Goal: Check status

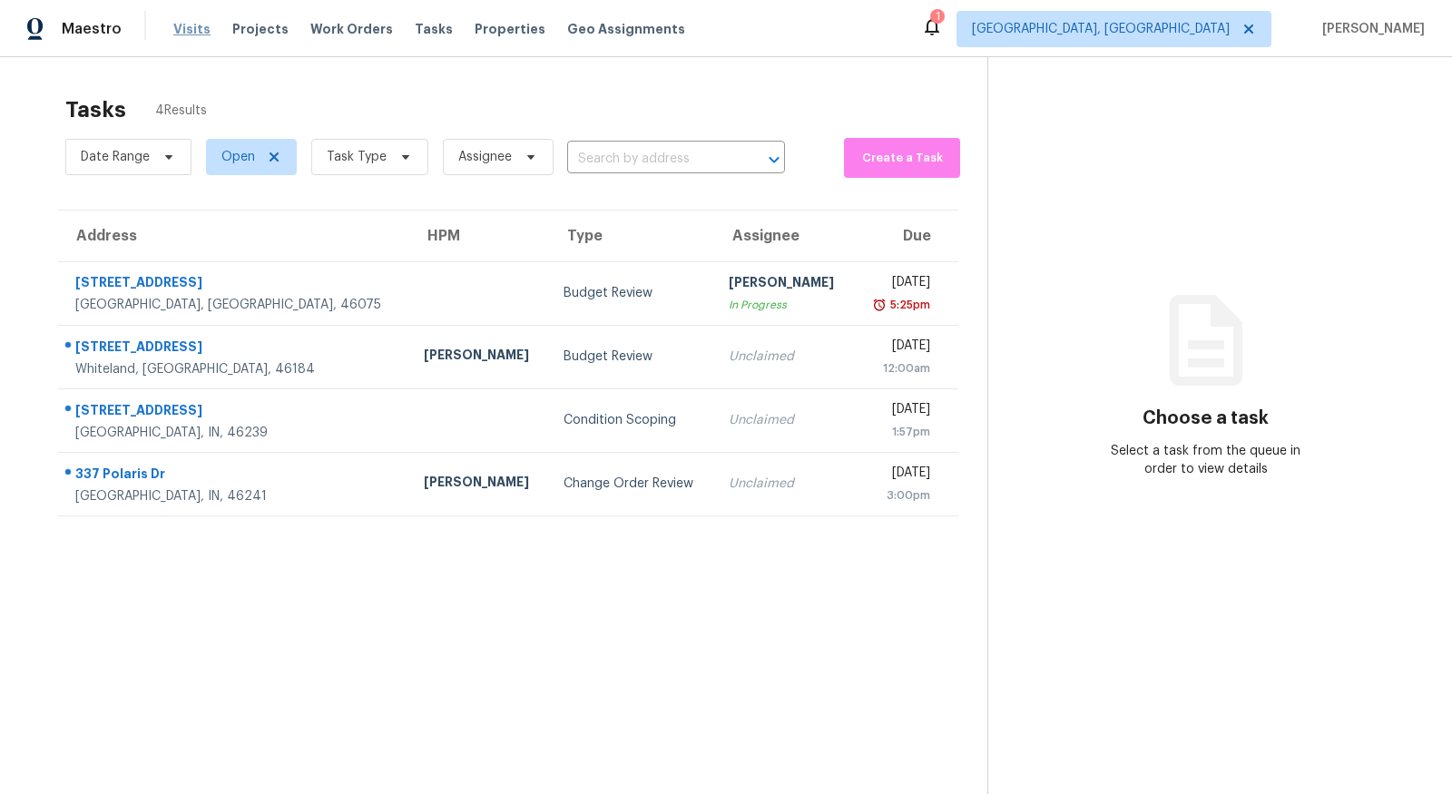
click at [191, 34] on span "Visits" at bounding box center [191, 29] width 37 height 18
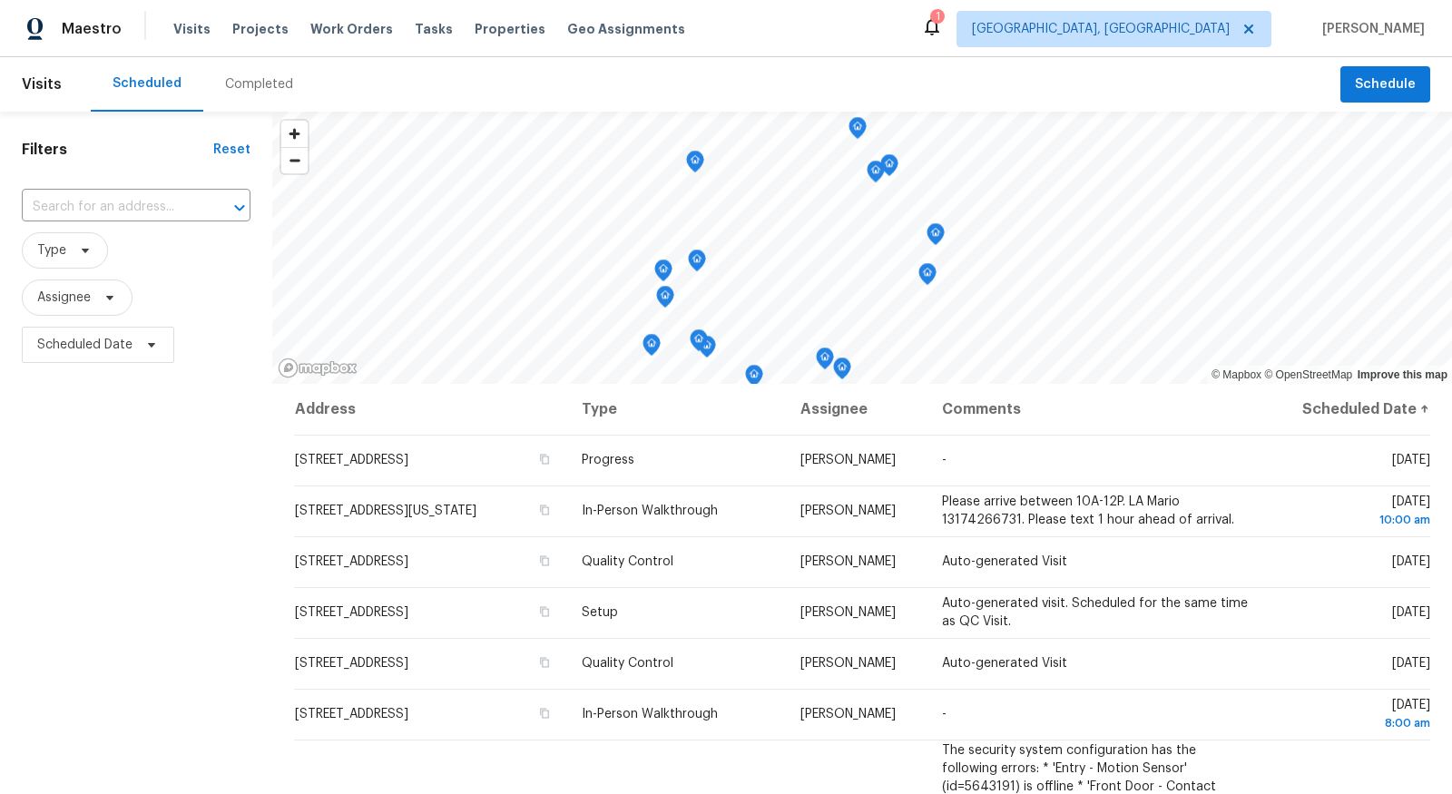
click at [261, 87] on div "Completed" at bounding box center [259, 84] width 68 height 18
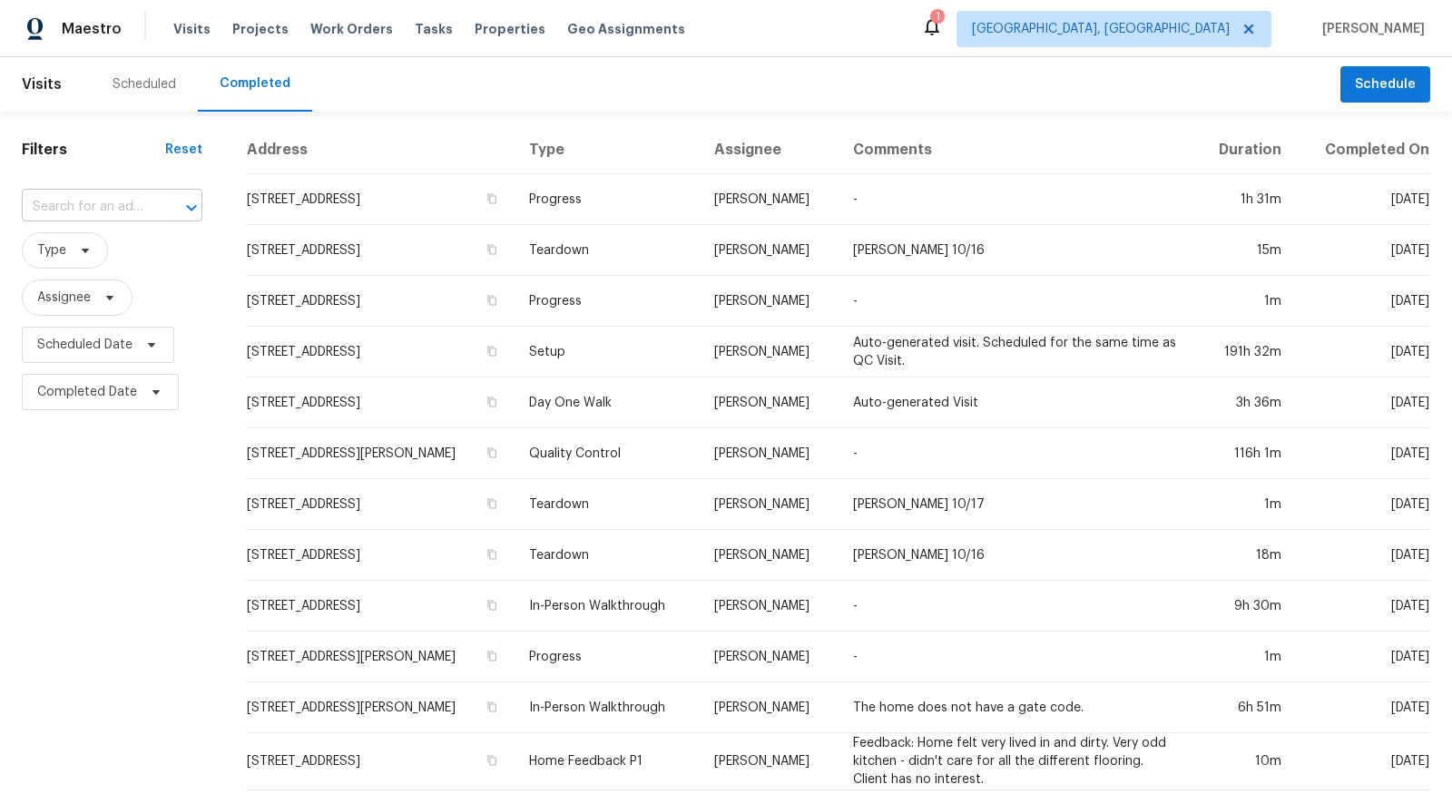
click at [168, 195] on div at bounding box center [178, 207] width 47 height 25
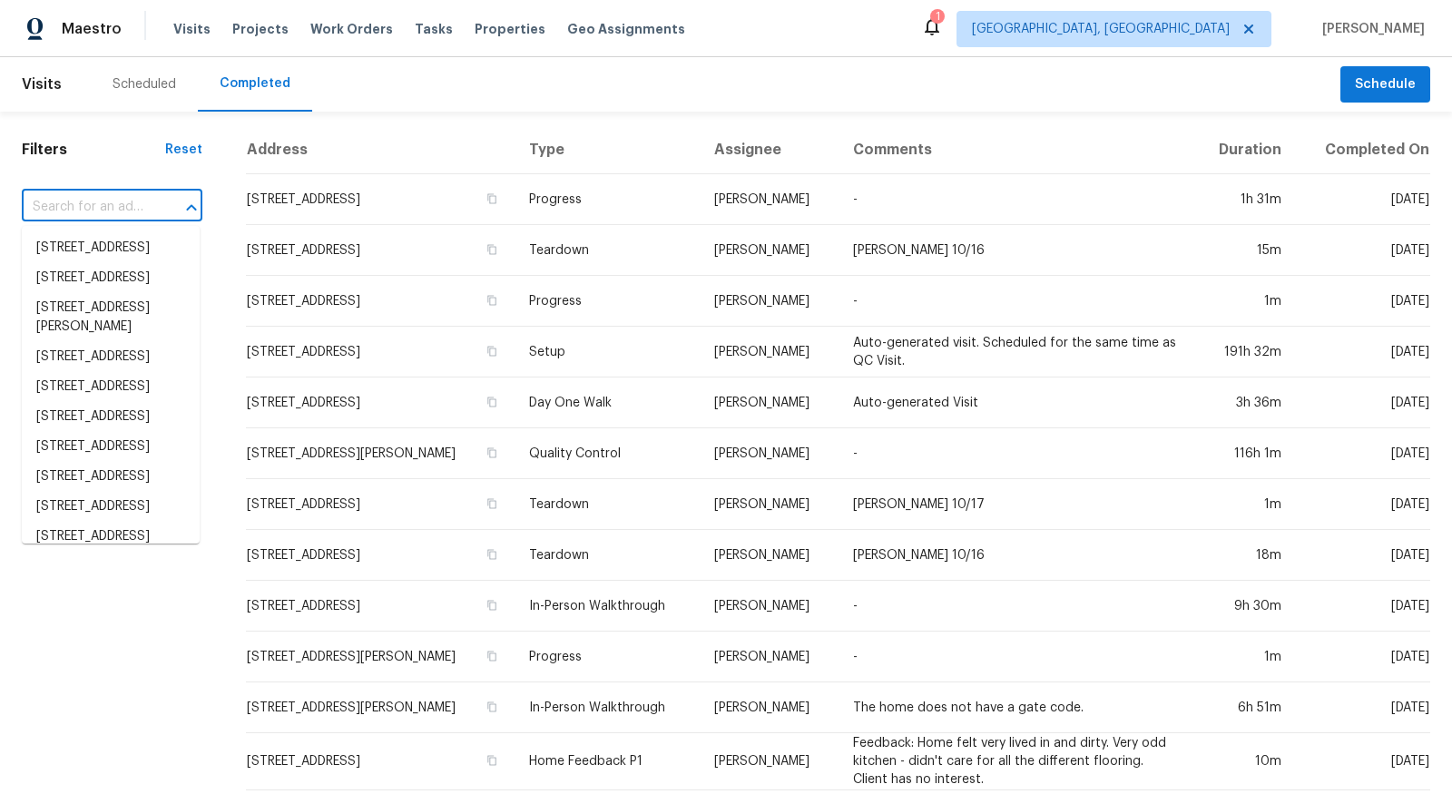
paste input "241 Mooreland Dr, Whiteland, IN 46184"
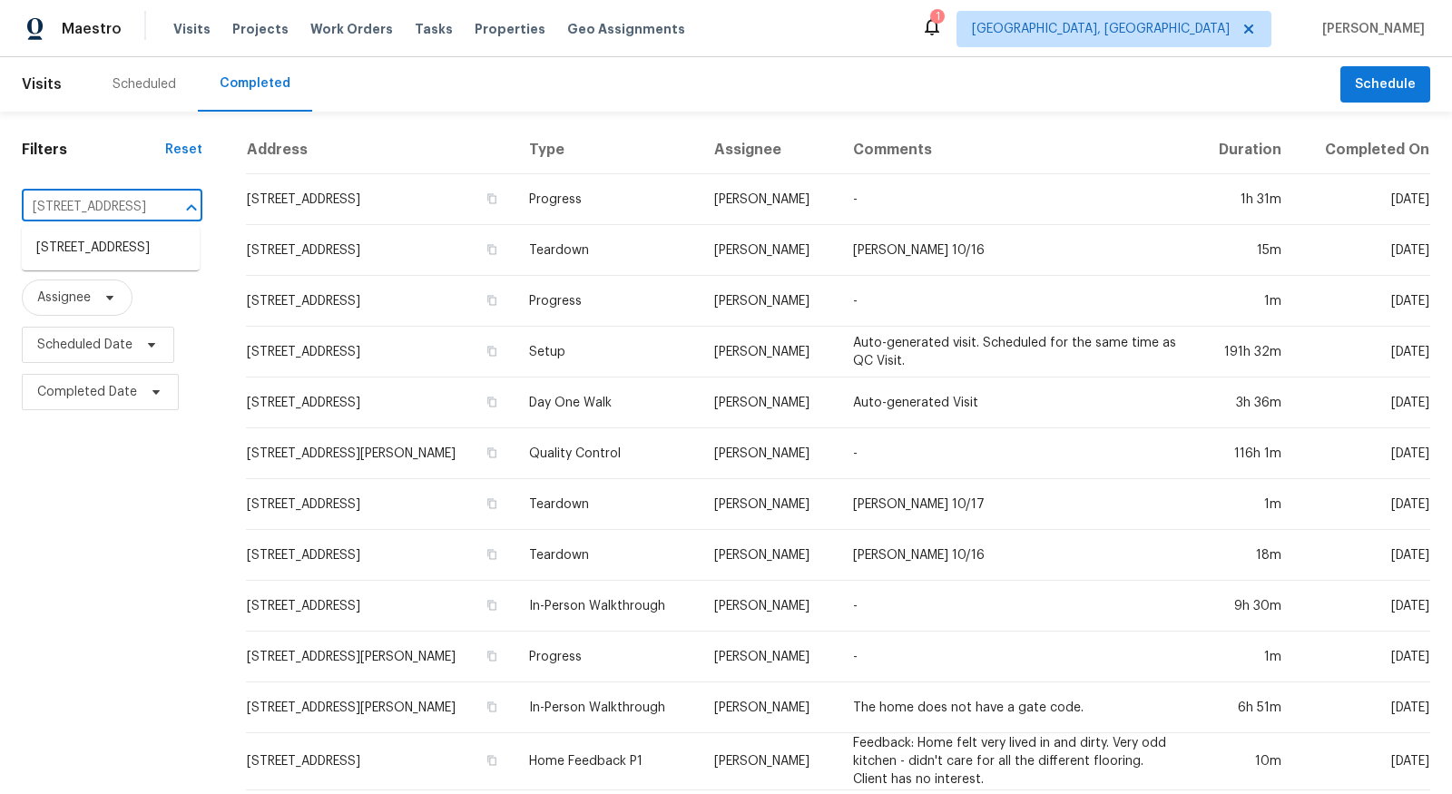
type input "241 Mooreland Dr, Whiteland, IN 46184"
click at [80, 261] on li "241 Mooreland Dr, Whiteland, IN 46184" at bounding box center [111, 248] width 178 height 30
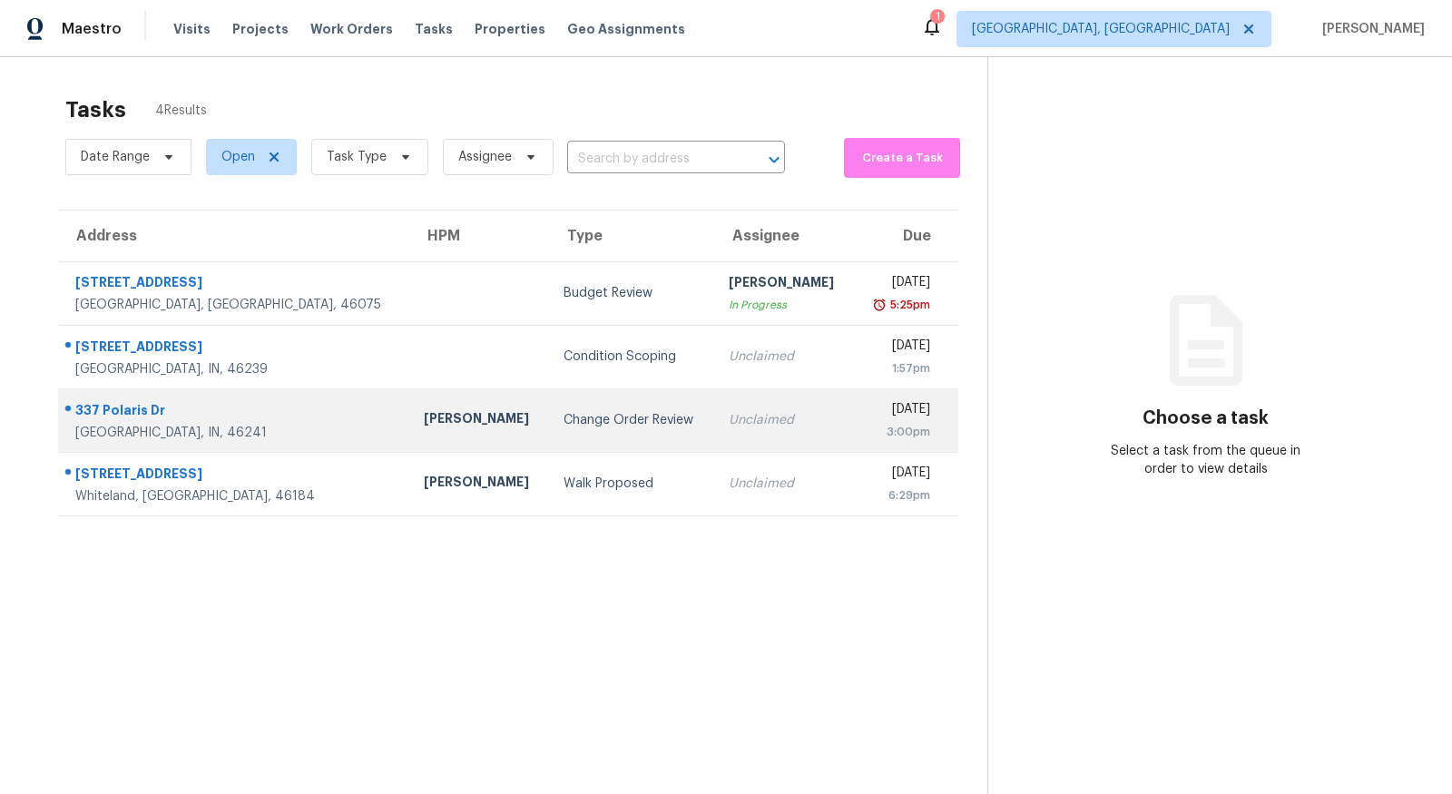
click at [199, 409] on div "337 Polaris Dr" at bounding box center [234, 412] width 319 height 23
